Goal: Task Accomplishment & Management: Manage account settings

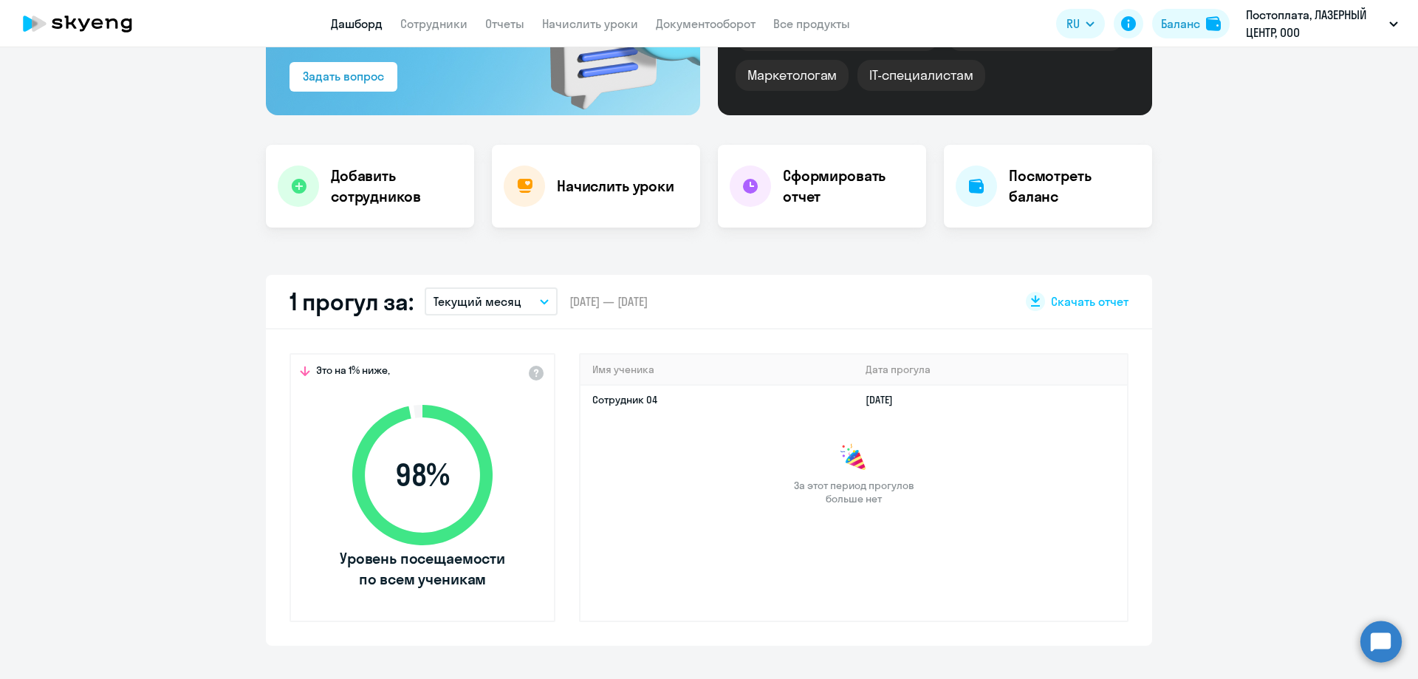
scroll to position [222, 0]
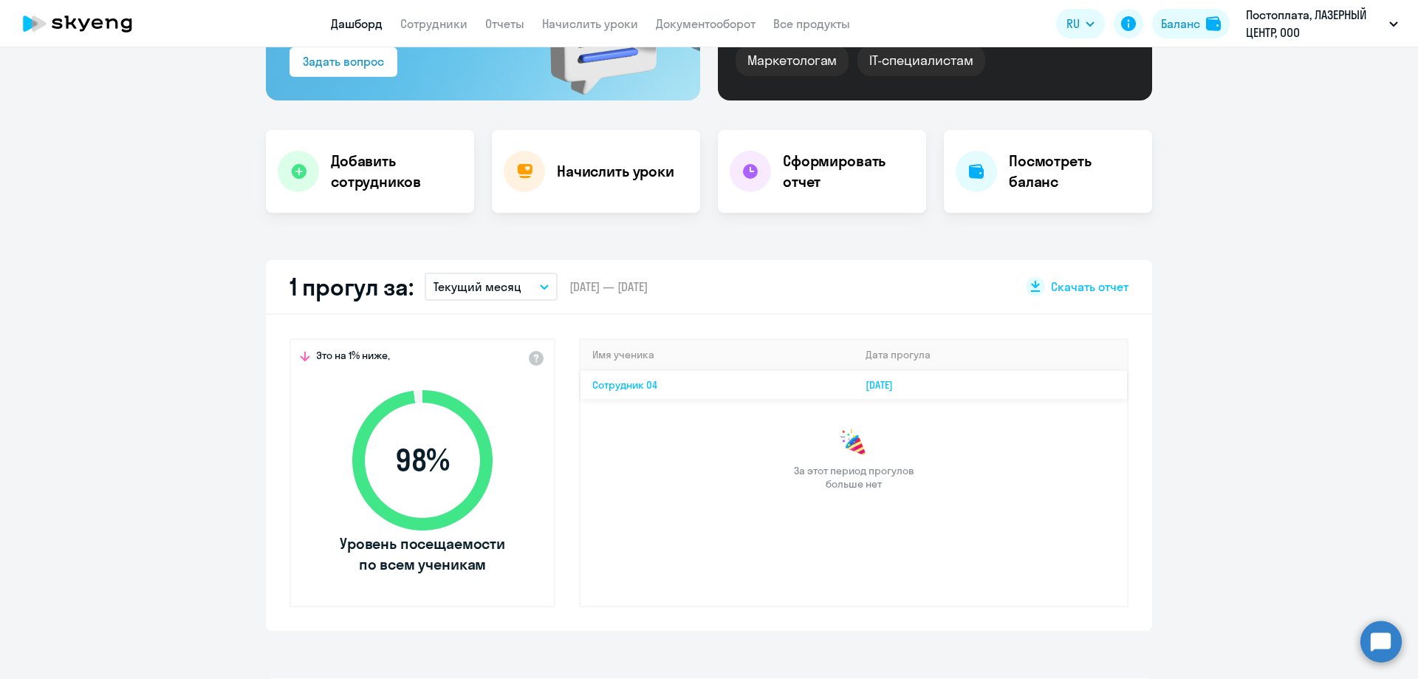
click at [629, 388] on link "Сотрудник 04" at bounding box center [624, 384] width 65 height 13
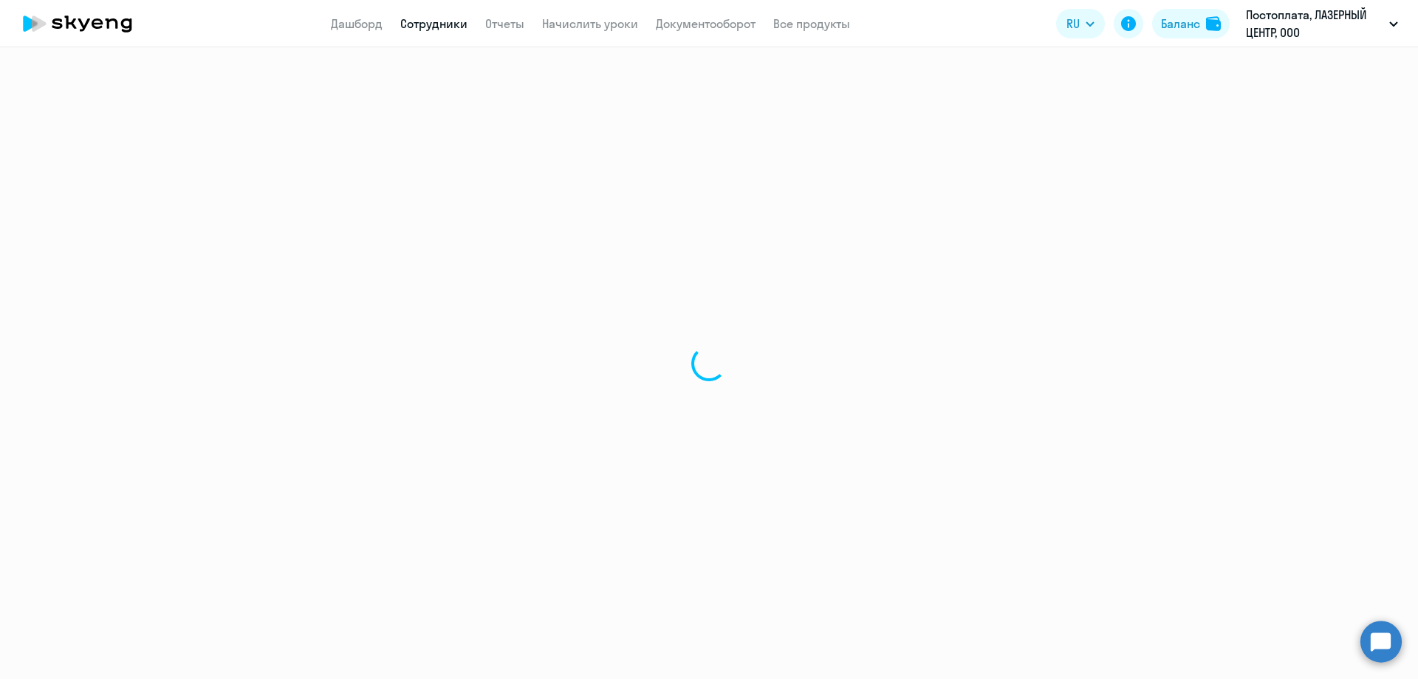
select select "english"
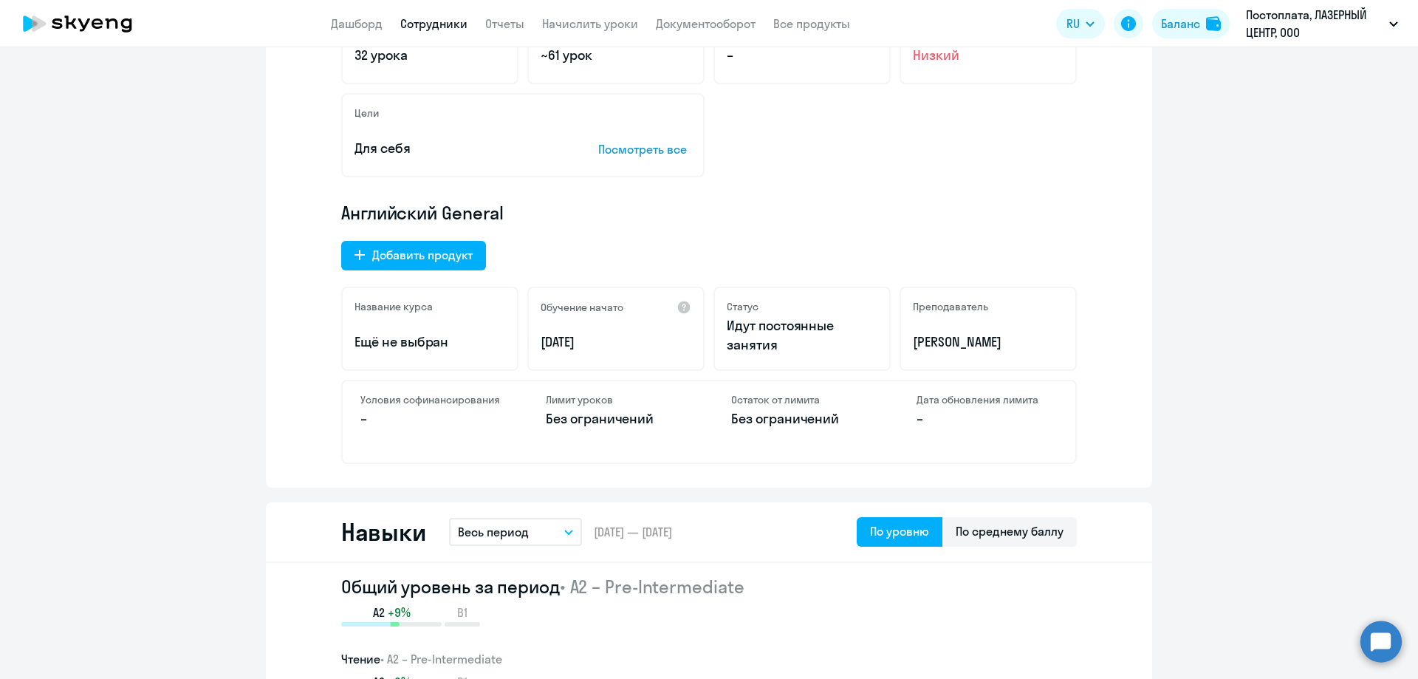
drag, startPoint x: 1157, startPoint y: 264, endPoint x: 1300, endPoint y: 196, distance: 158.5
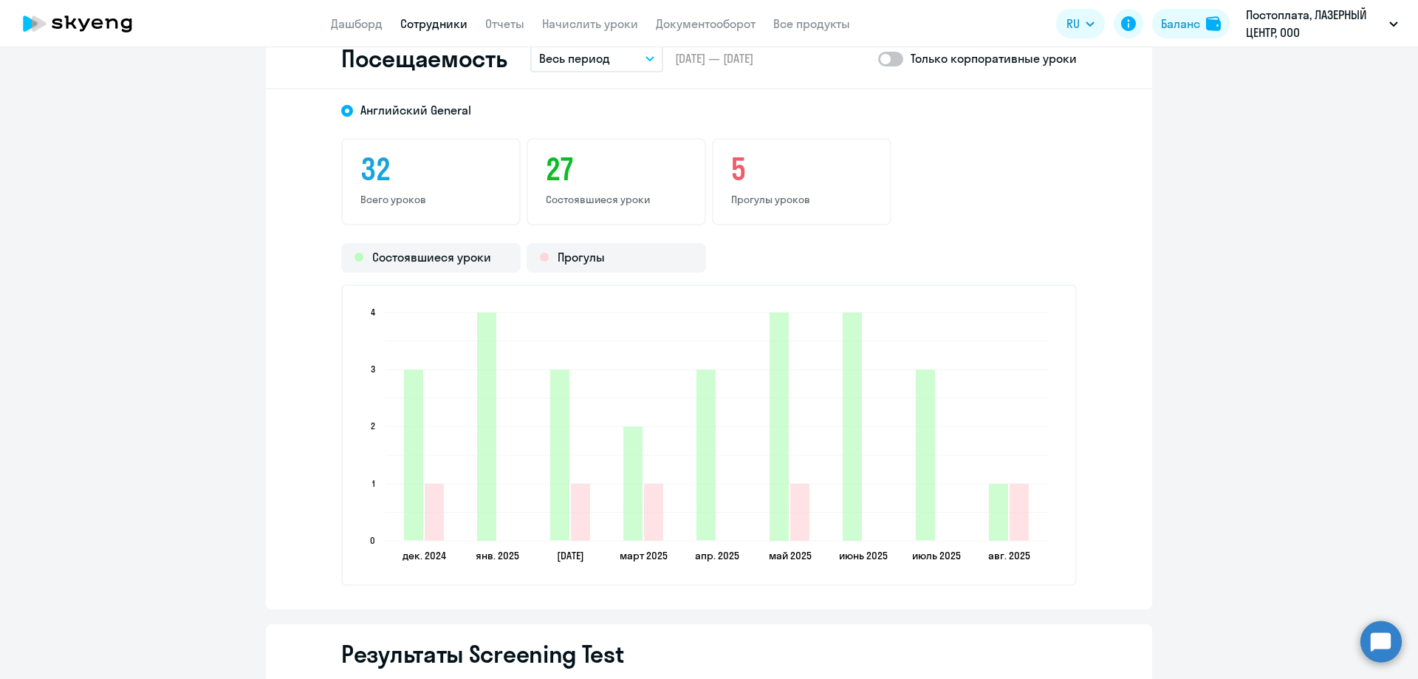
scroll to position [1920, 0]
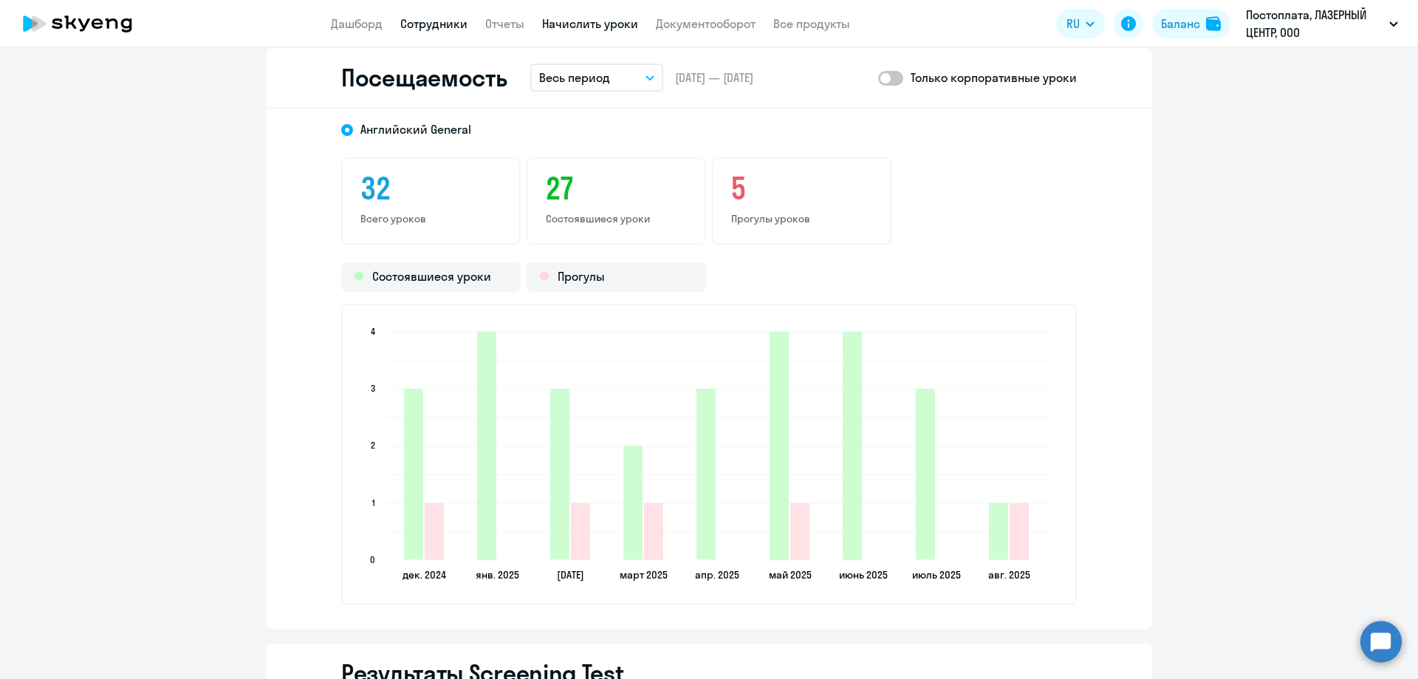
click at [586, 22] on link "Начислить уроки" at bounding box center [590, 23] width 96 height 15
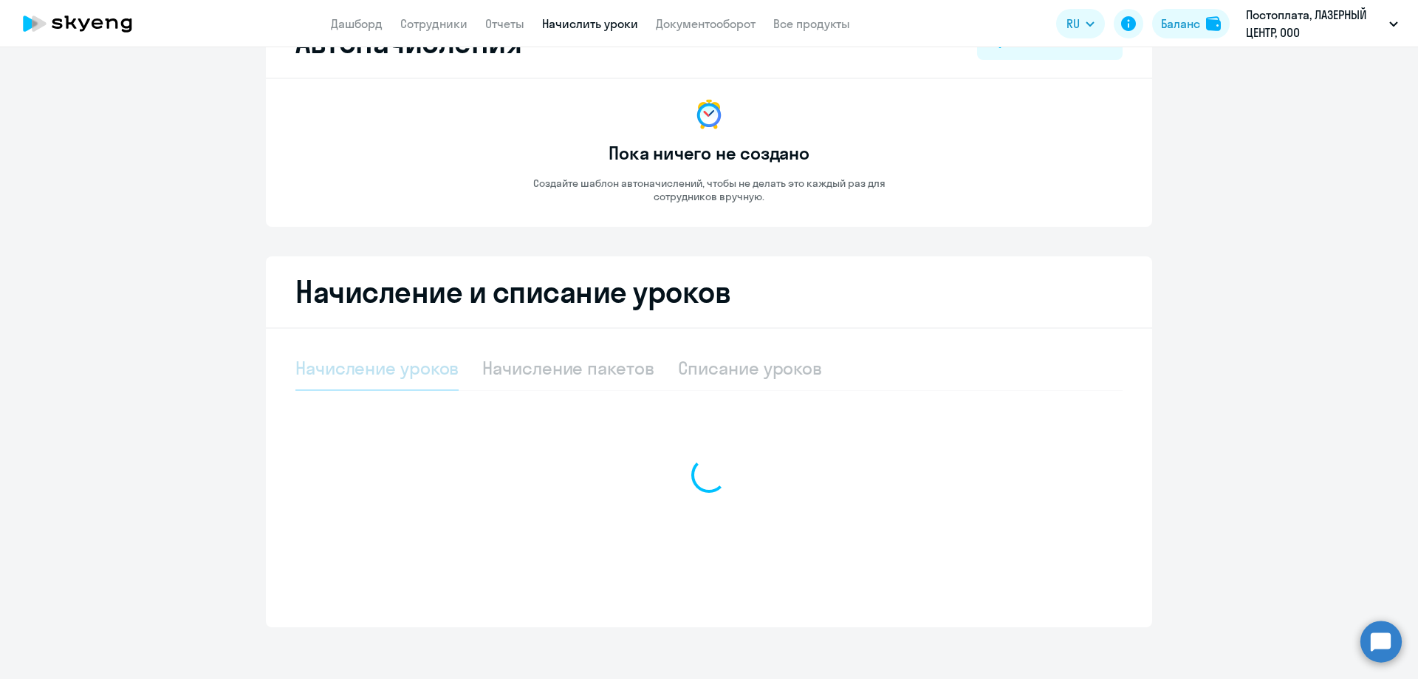
select select "10"
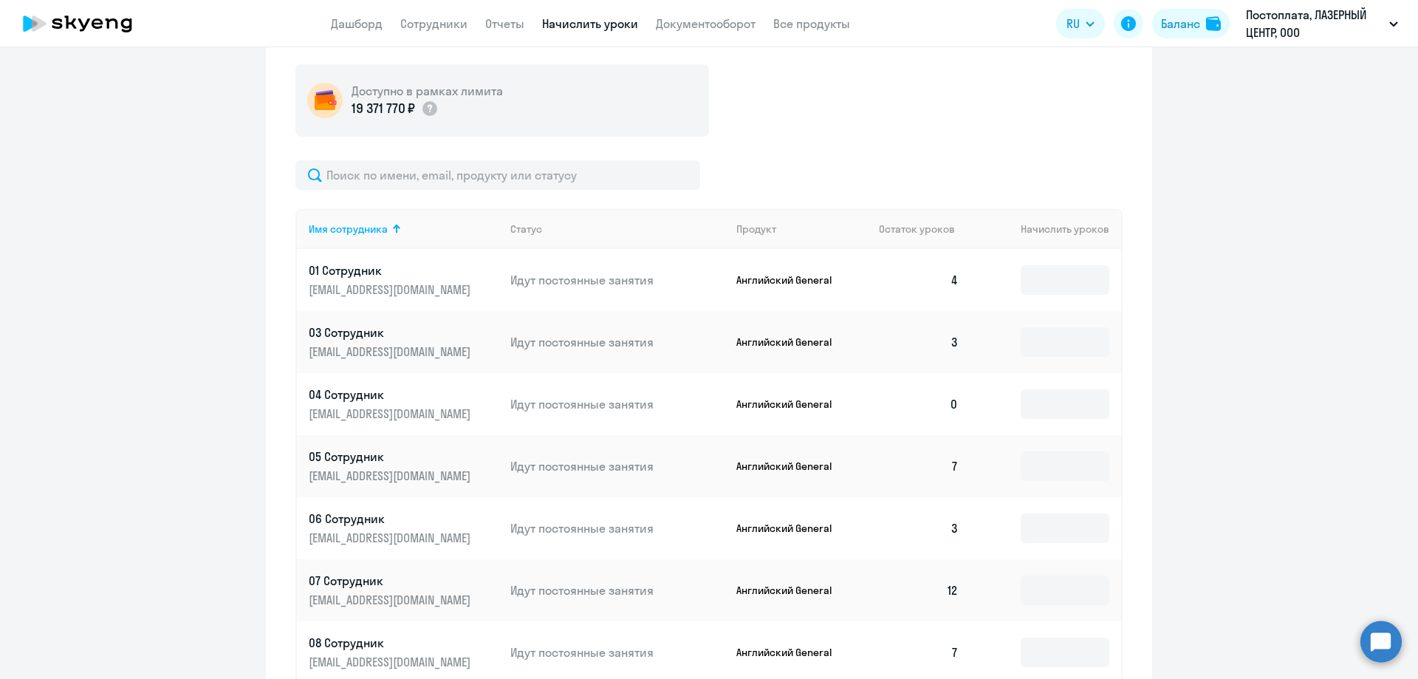
scroll to position [432, 0]
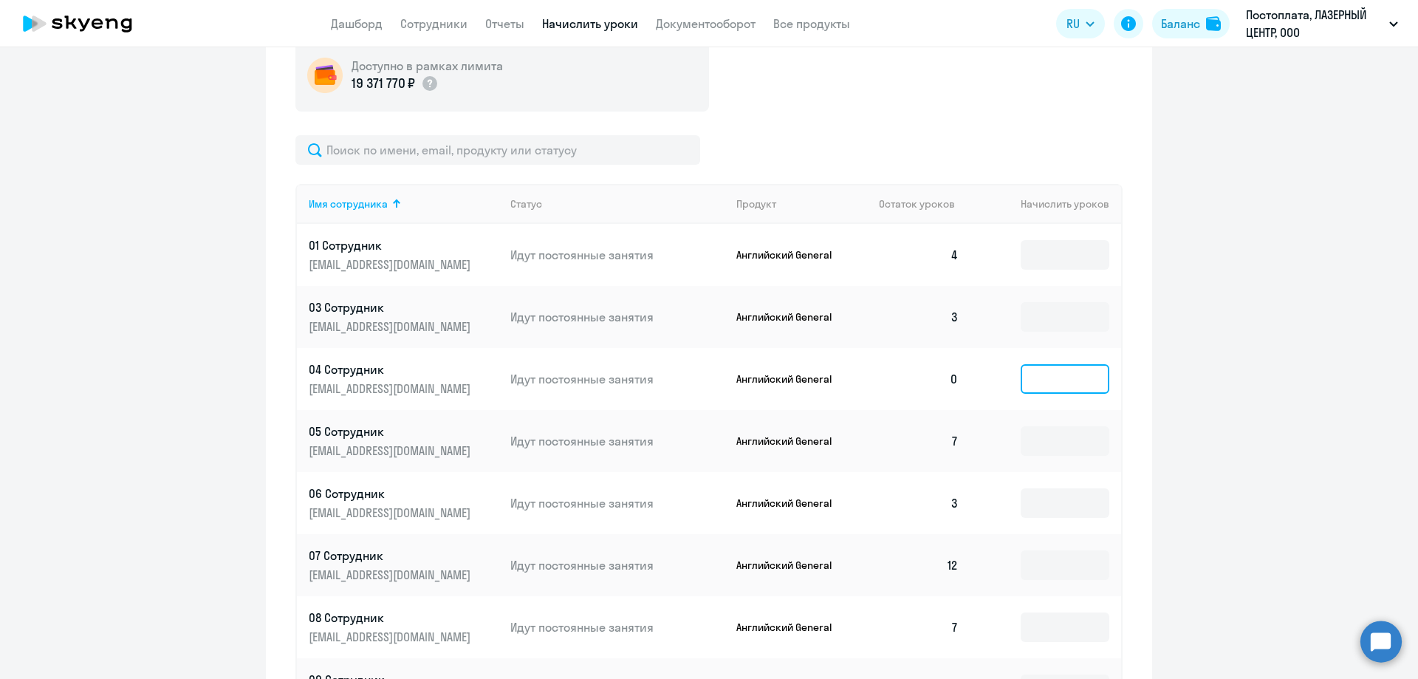
click at [1079, 384] on input at bounding box center [1064, 379] width 89 height 30
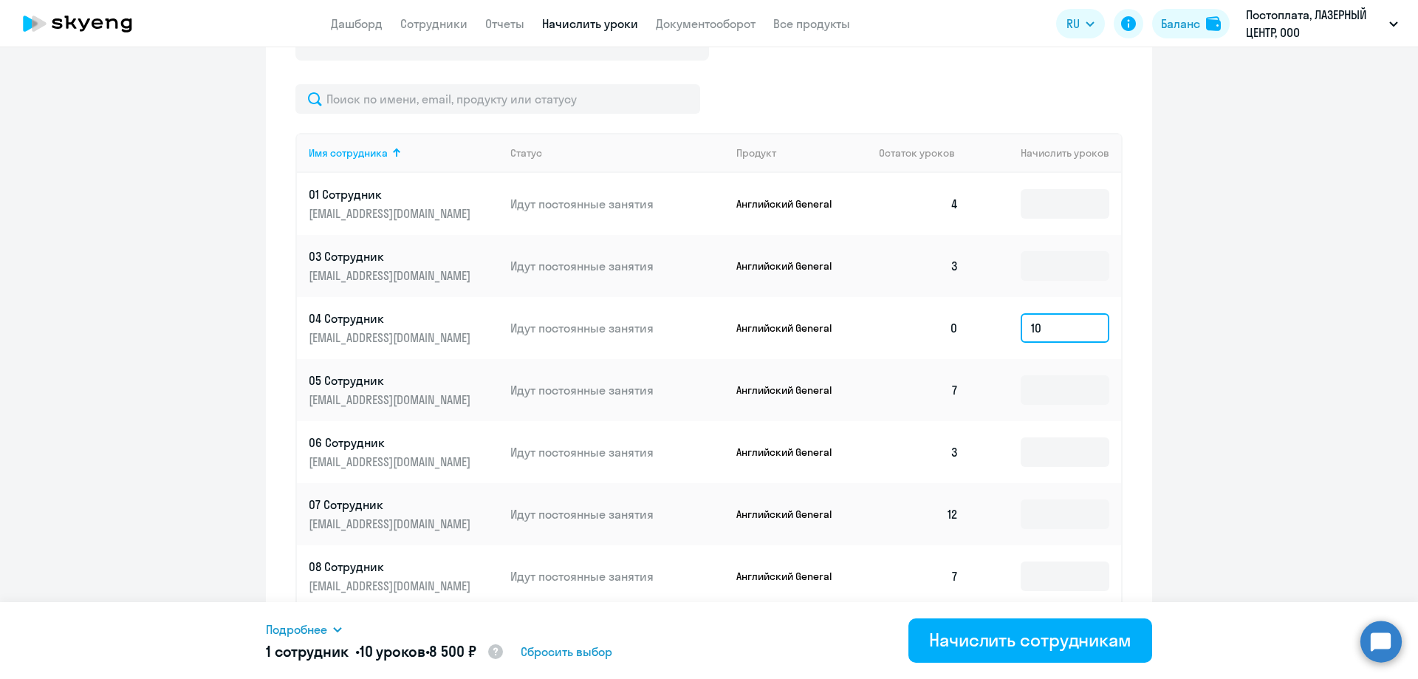
scroll to position [506, 0]
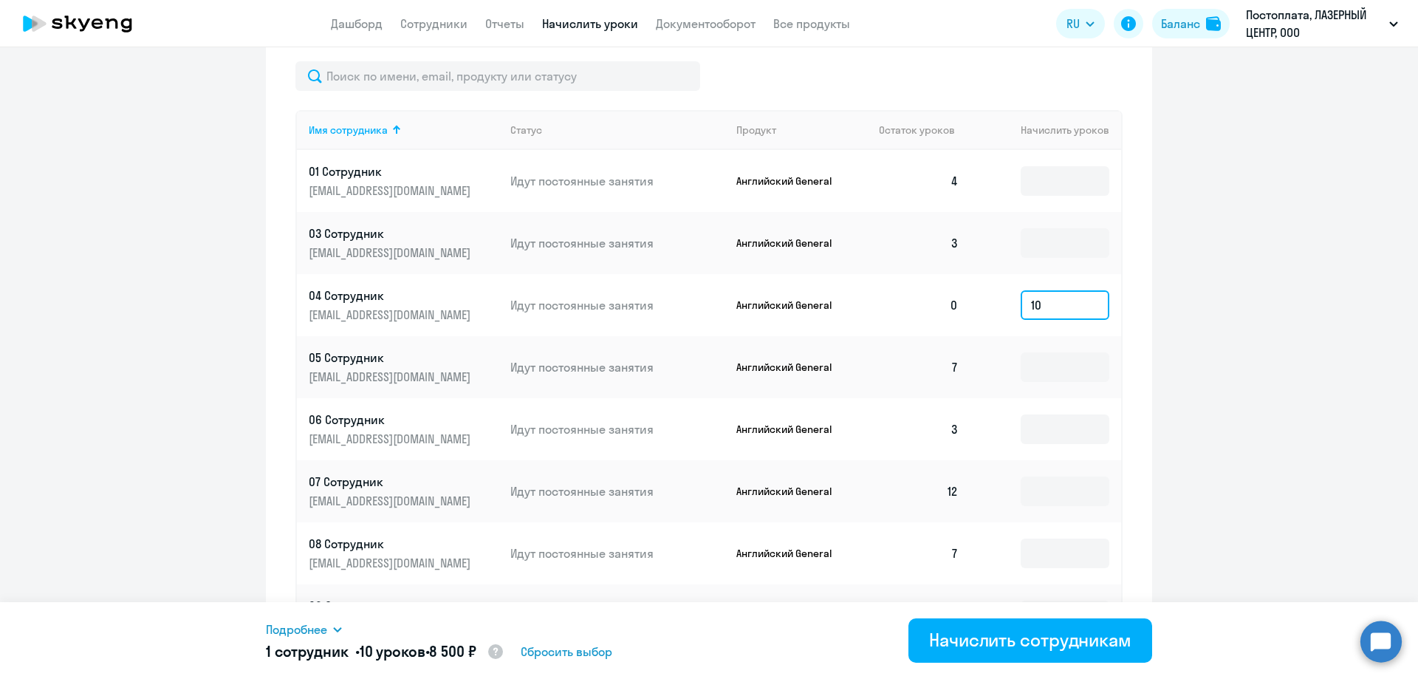
type input "10"
click at [1191, 504] on ng-component "Автоначисления Новый шаблон Пока ничего не создано Создайте шаблон автоначислен…" at bounding box center [709, 200] width 1418 height 1272
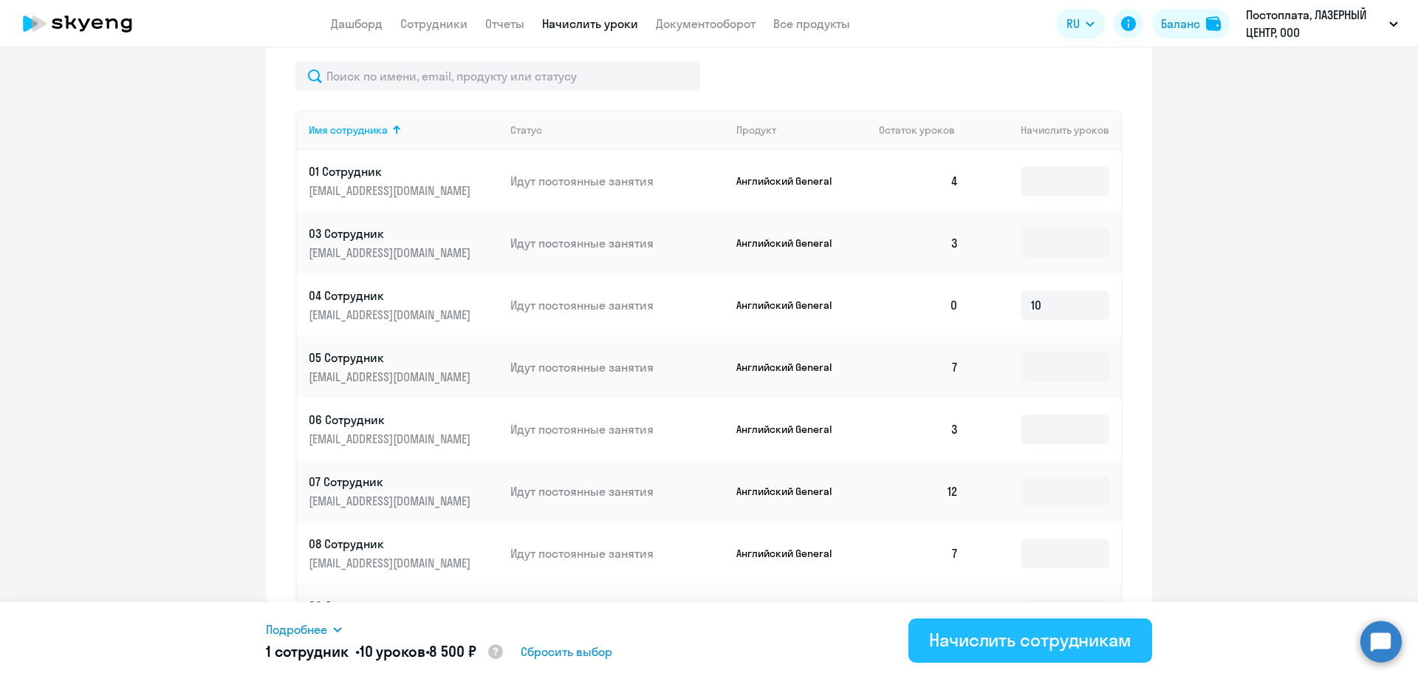
click at [1003, 637] on div "Начислить сотрудникам" at bounding box center [1030, 640] width 202 height 24
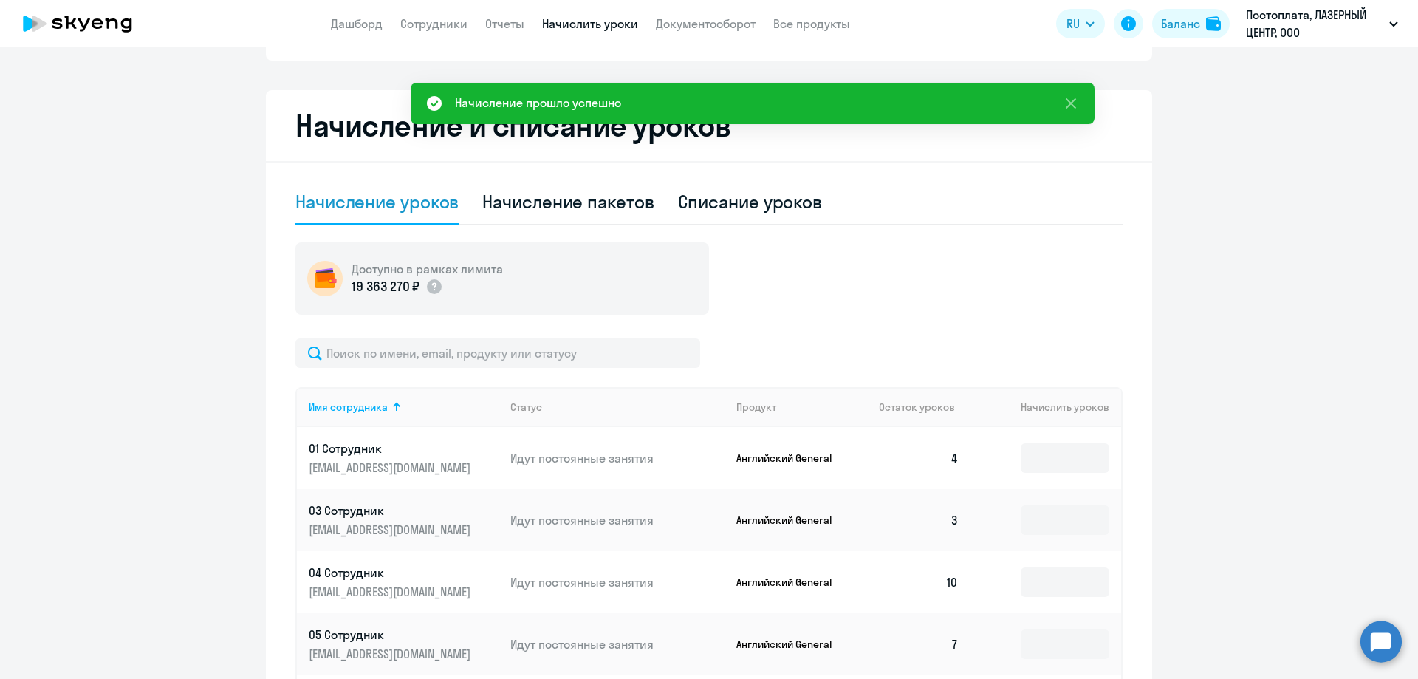
scroll to position [0, 0]
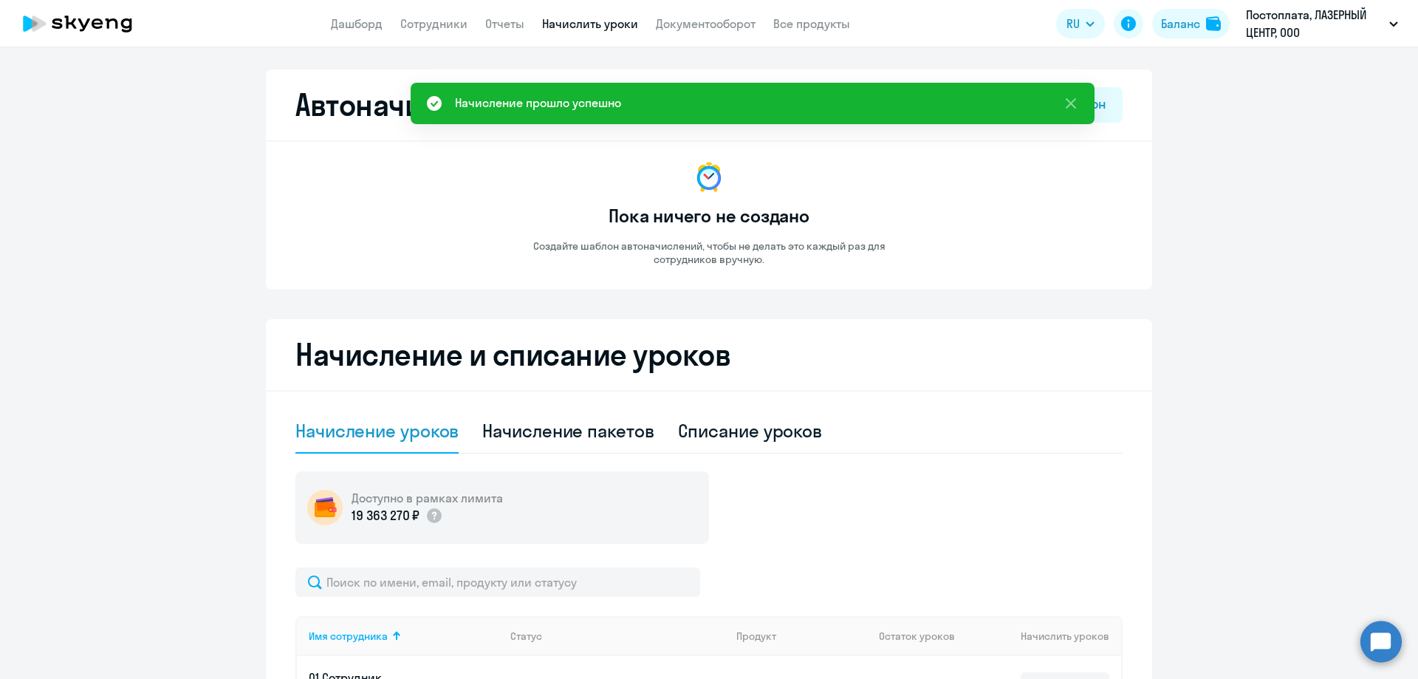
click at [354, 13] on app-header "Дашборд Сотрудники Отчеты Начислить уроки Документооборот Все продукты Дашборд …" at bounding box center [709, 23] width 1418 height 47
click at [356, 19] on link "Дашборд" at bounding box center [357, 23] width 52 height 15
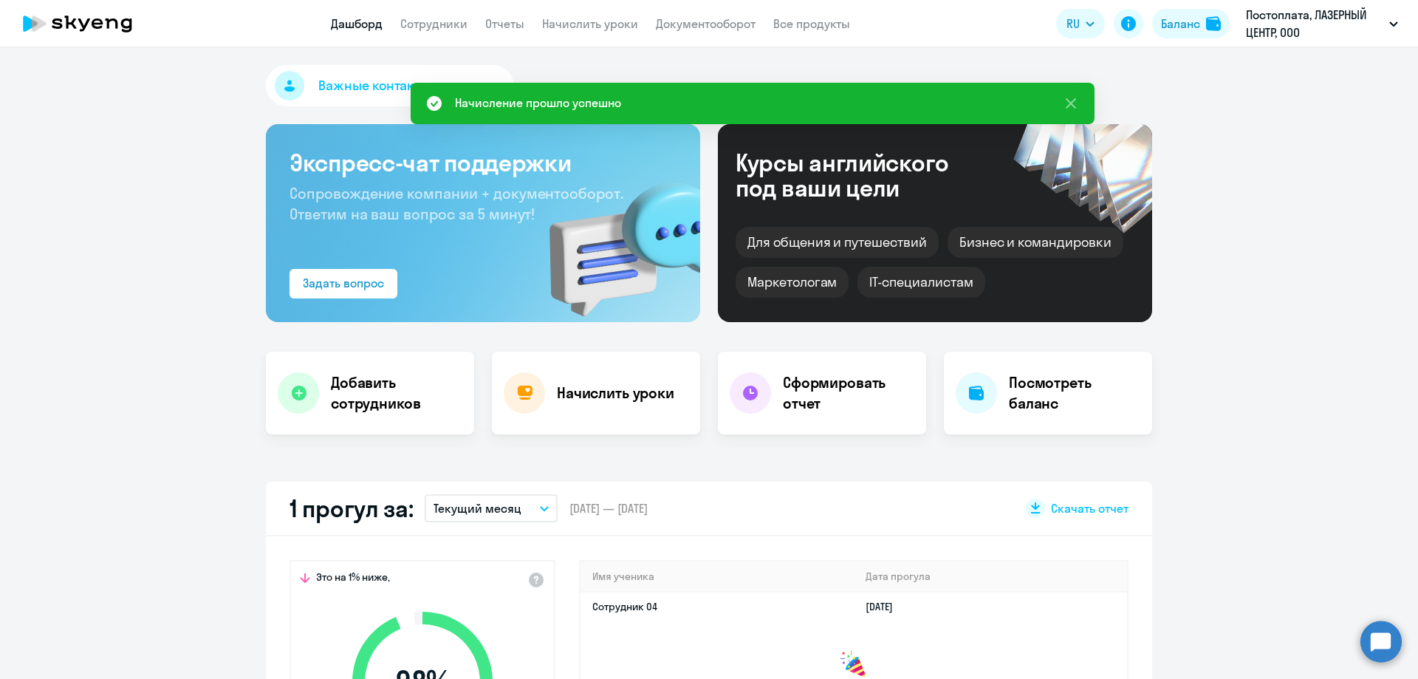
select select "30"
